Goal: Task Accomplishment & Management: Manage account settings

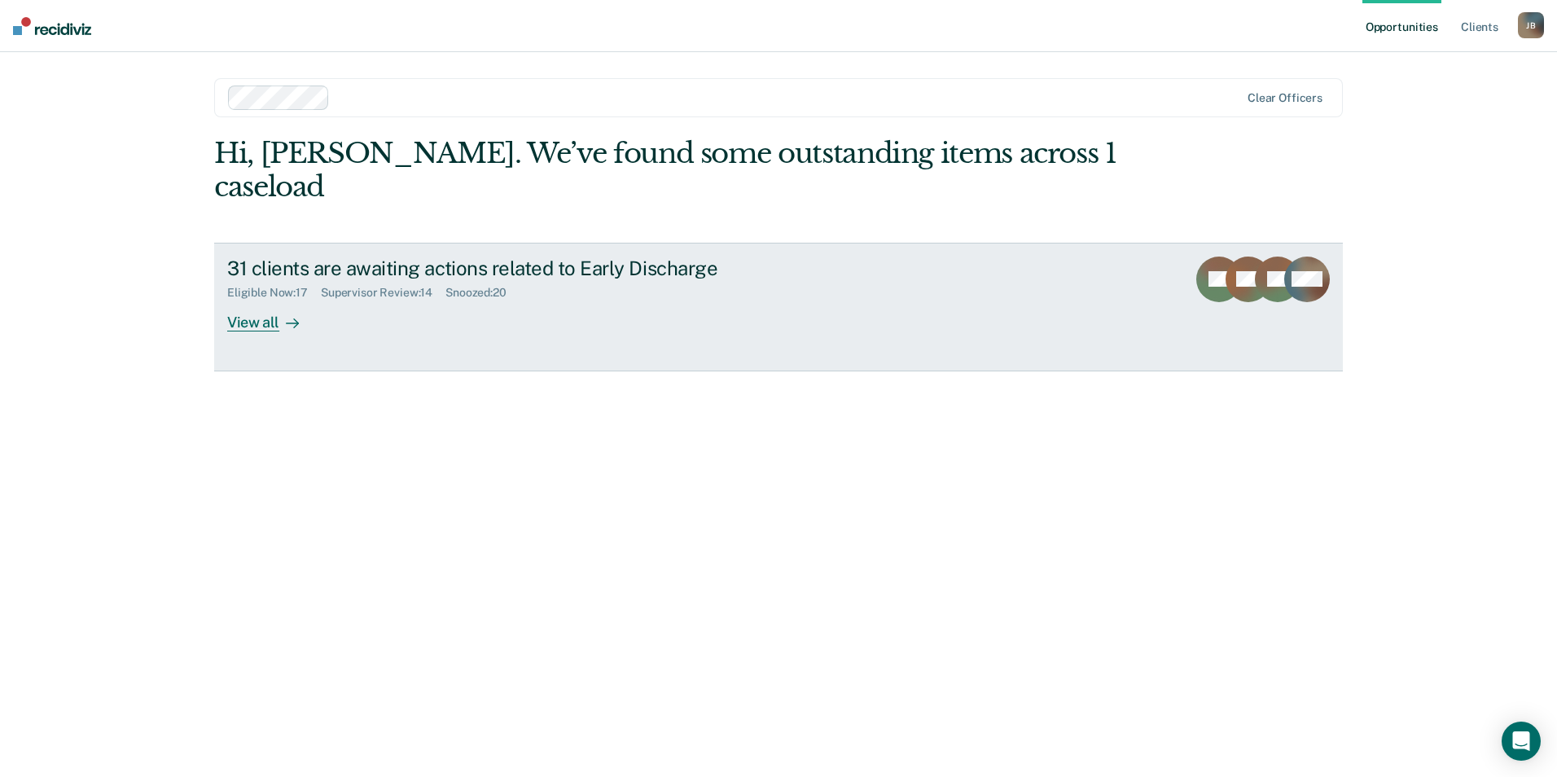
click at [296, 318] on icon at bounding box center [296, 322] width 4 height 9
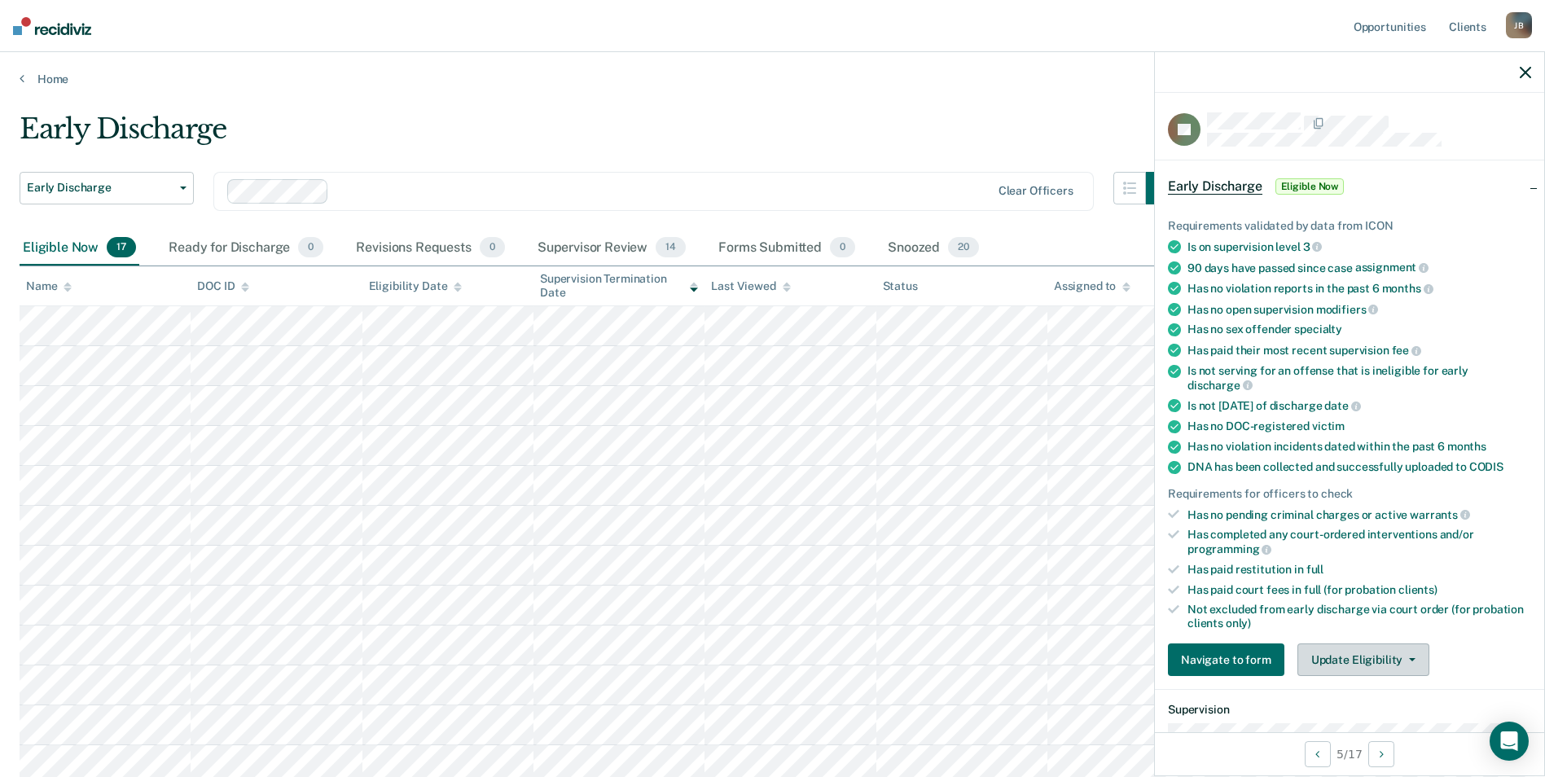
click at [1358, 656] on button "Update Eligibility" at bounding box center [1363, 659] width 132 height 33
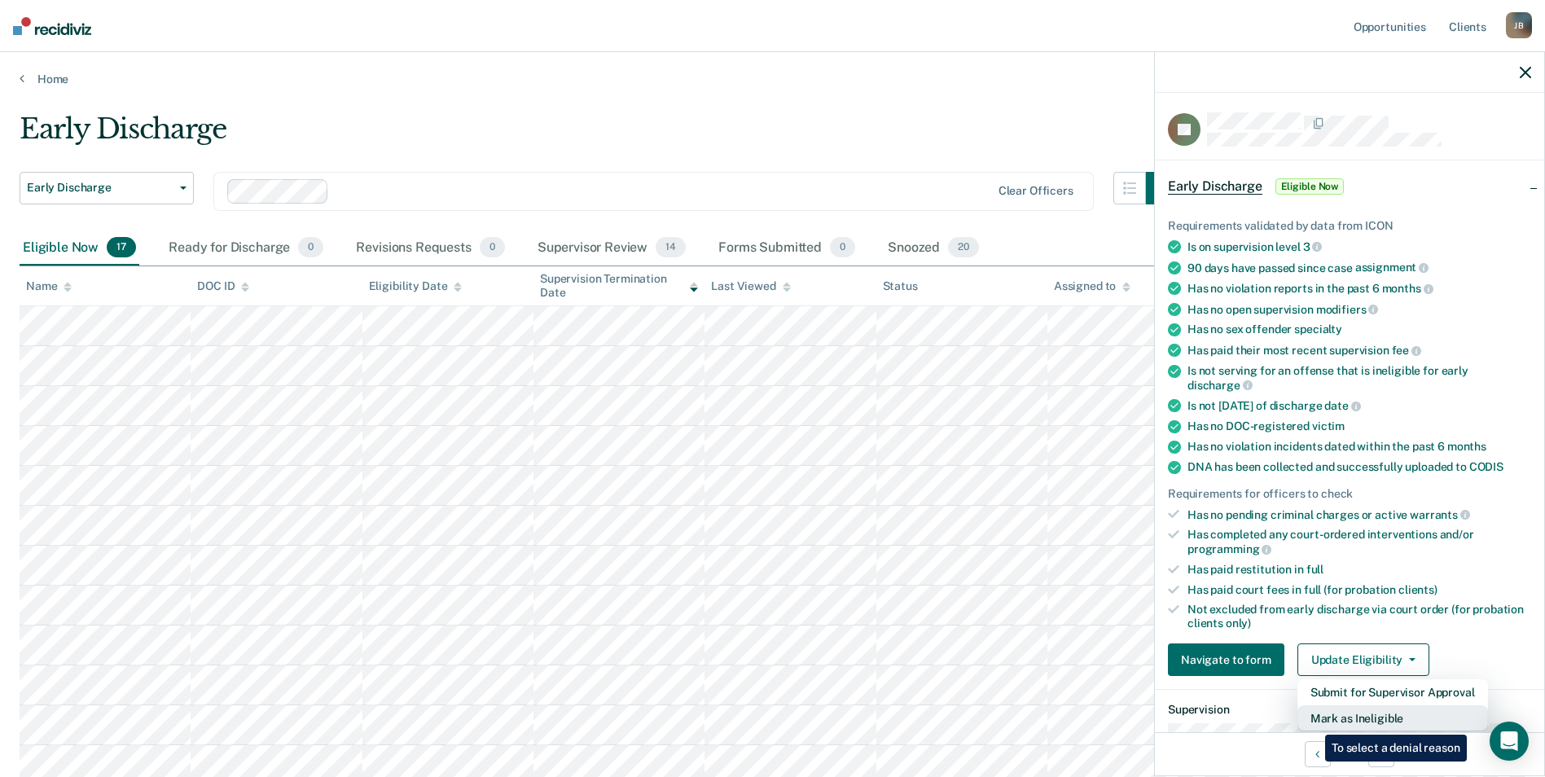
click at [1313, 722] on button "Mark as Ineligible" at bounding box center [1392, 718] width 191 height 26
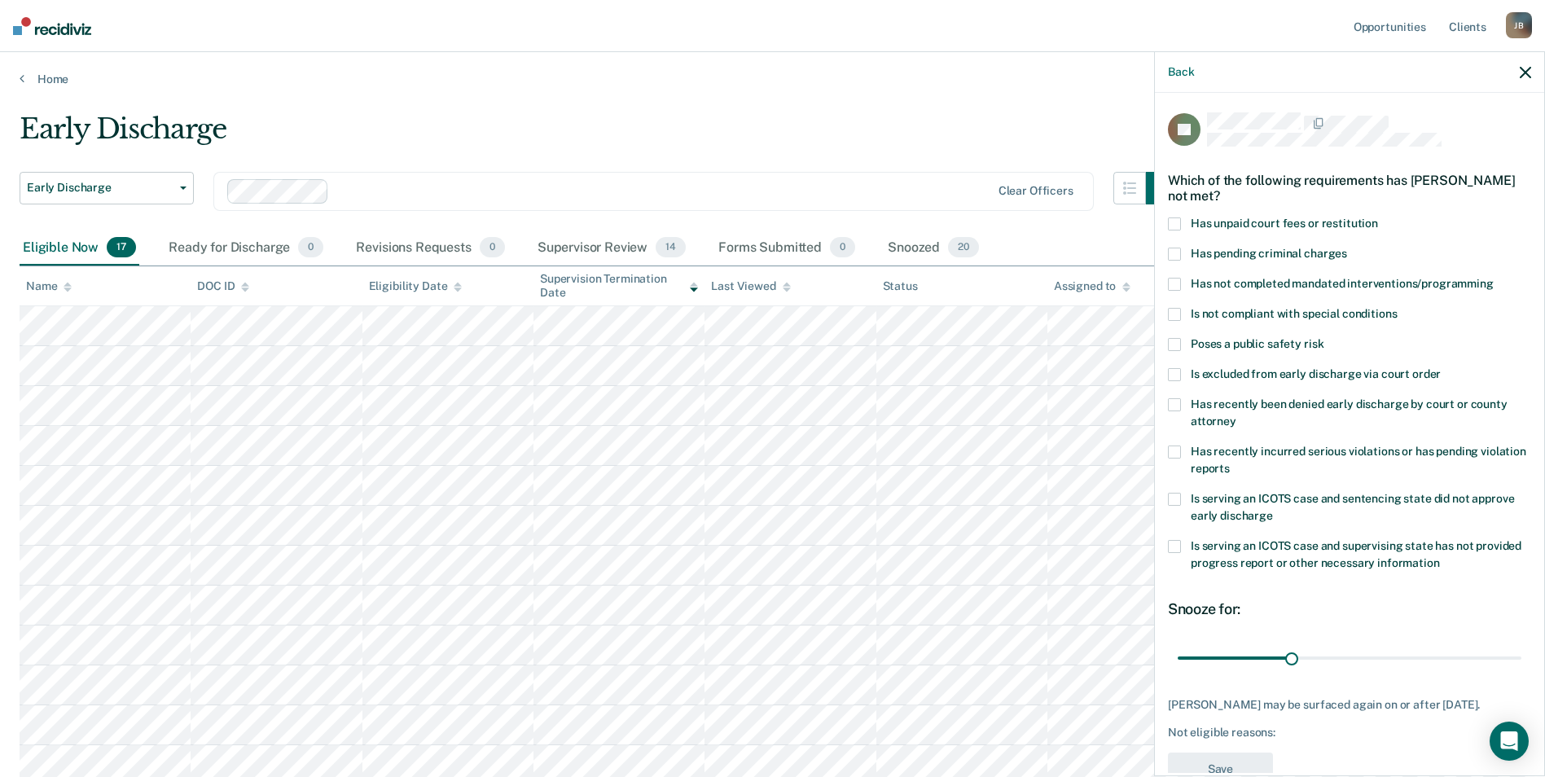
click at [1178, 222] on span at bounding box center [1174, 223] width 13 height 13
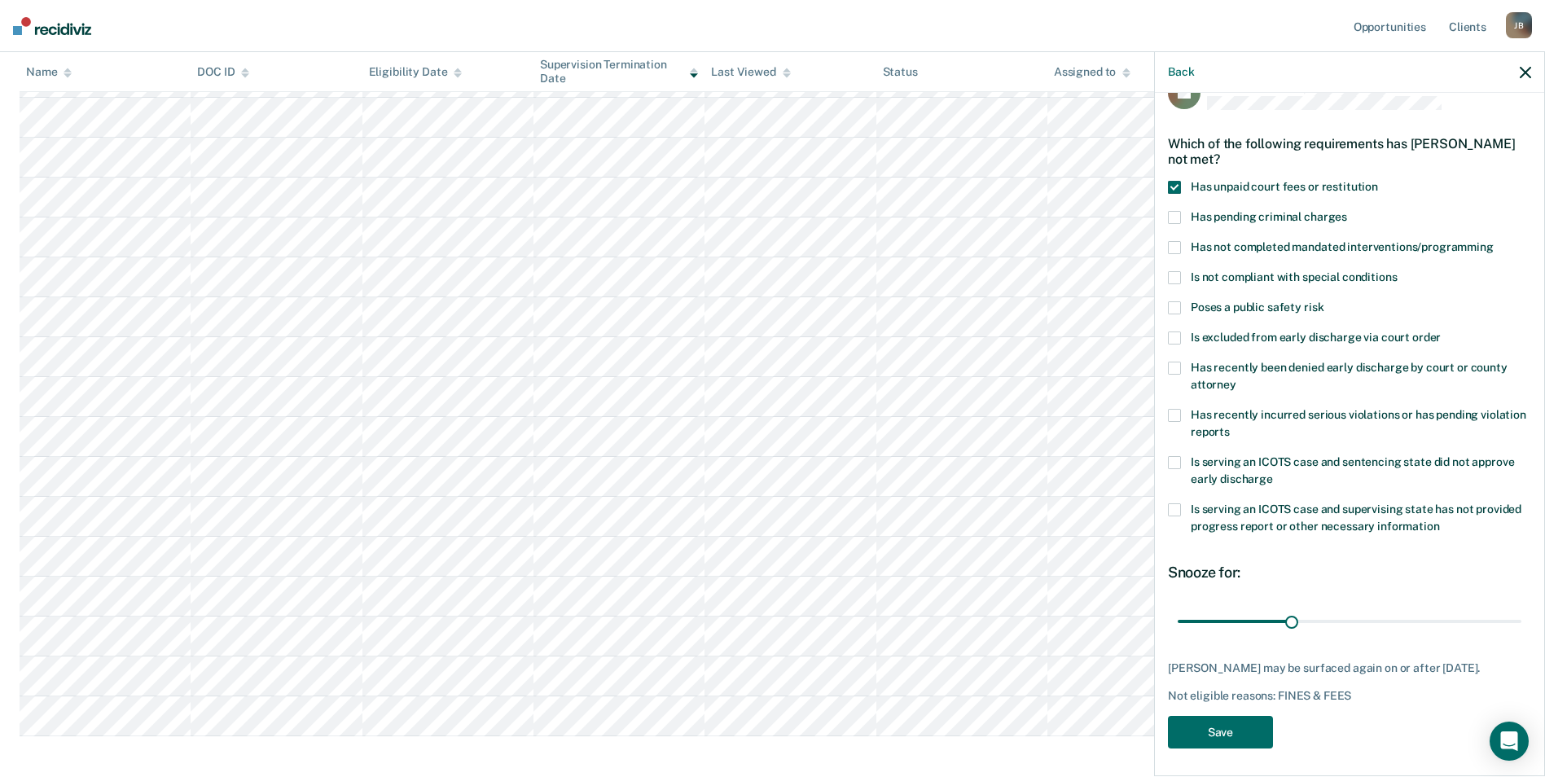
scroll to position [54, 0]
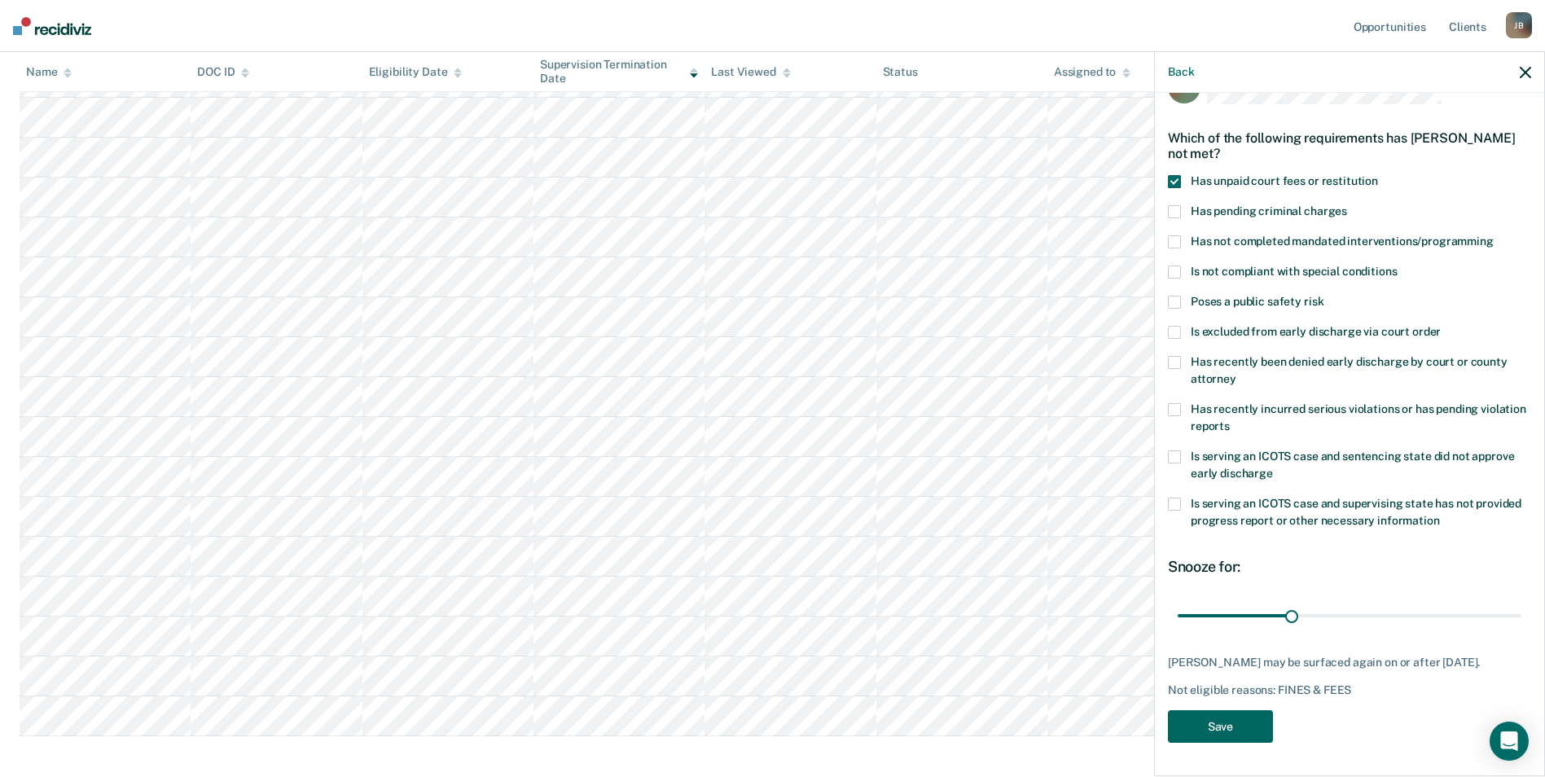
click at [1219, 731] on button "Save" at bounding box center [1220, 726] width 105 height 33
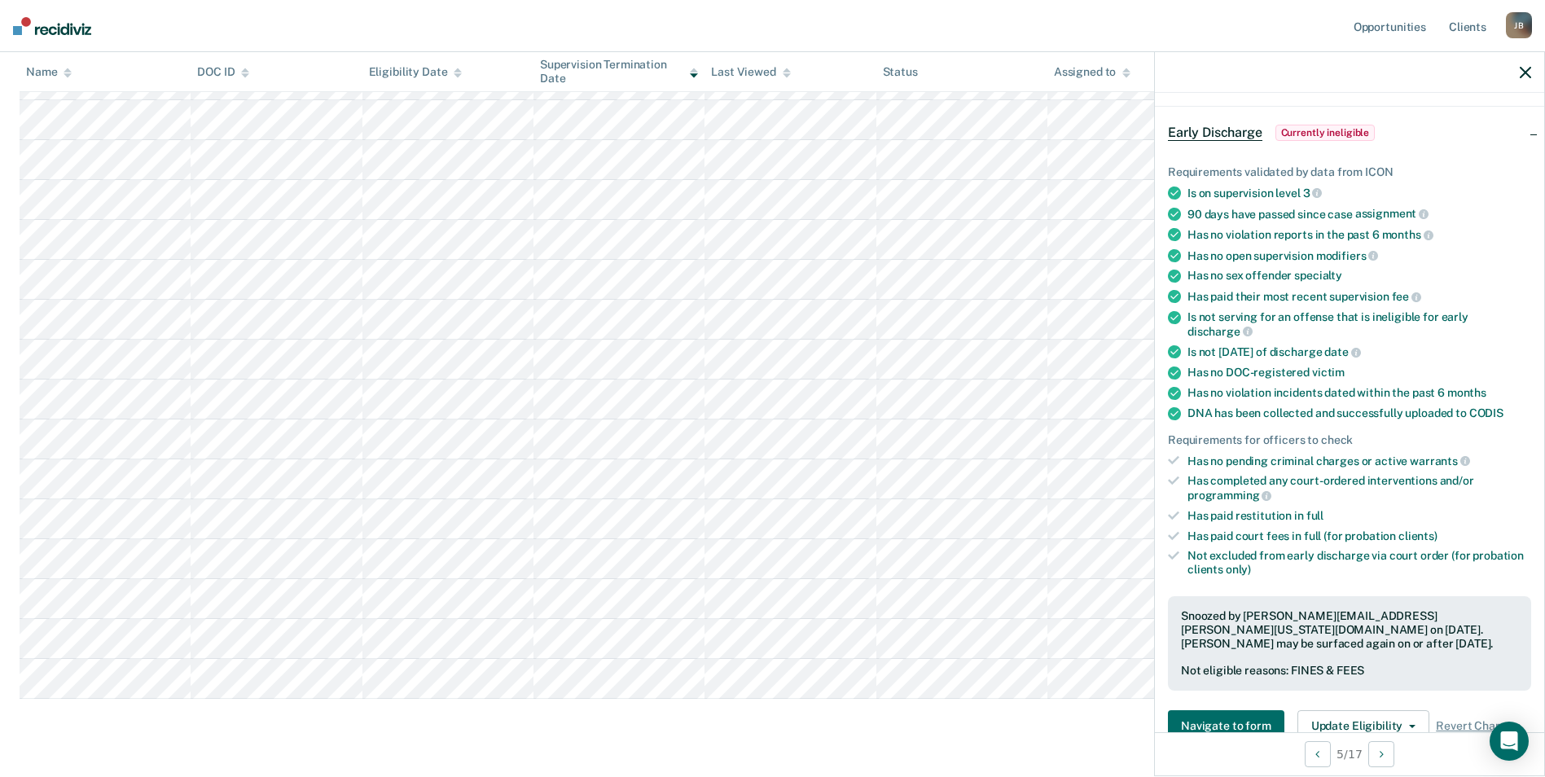
scroll to position [285, 0]
